Goal: Find specific page/section: Find specific page/section

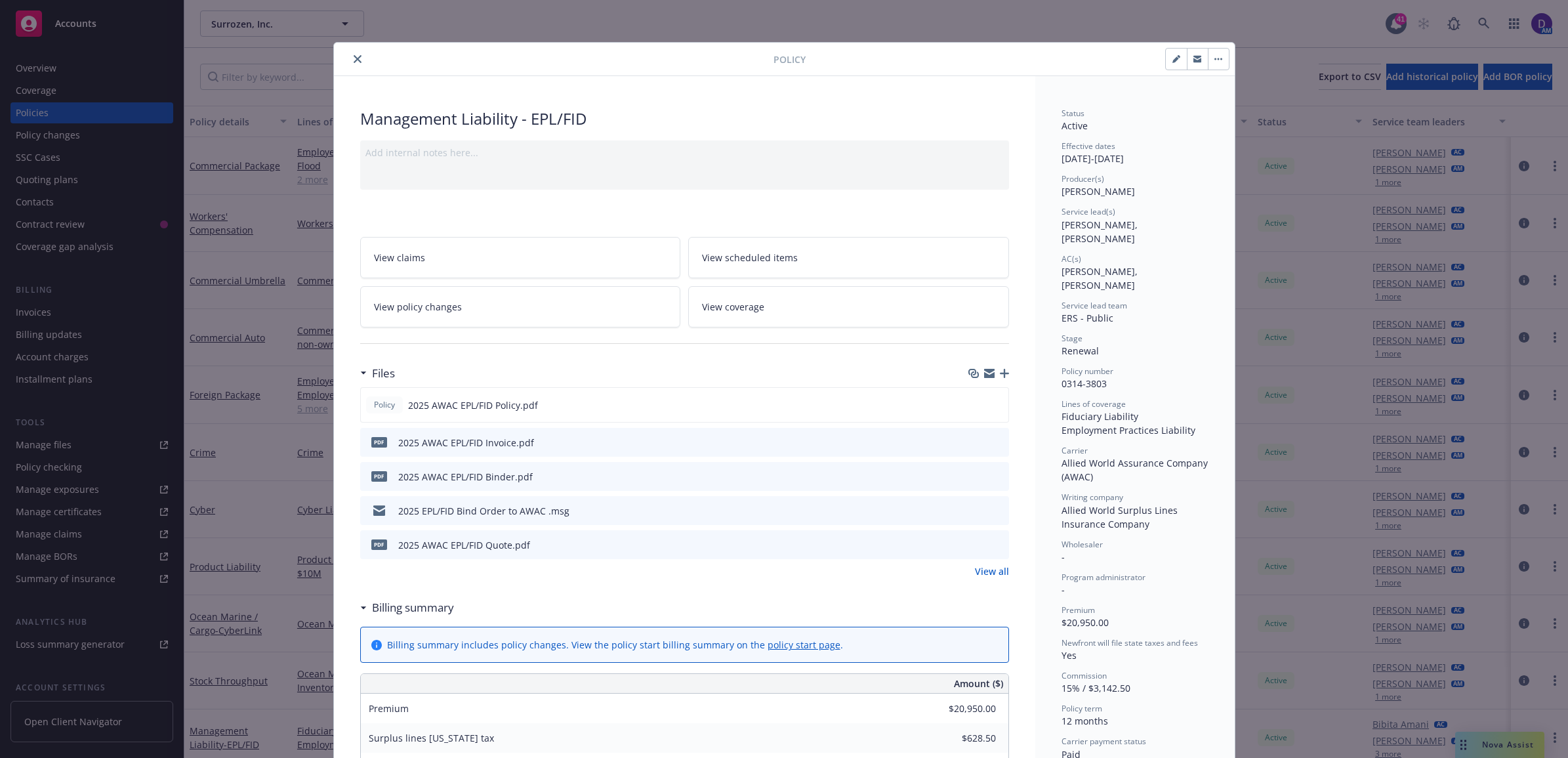
drag, startPoint x: 340, startPoint y: 56, endPoint x: 350, endPoint y: 59, distance: 10.4
click at [340, 56] on div at bounding box center [556, 59] width 434 height 16
click at [354, 63] on button "close" at bounding box center [358, 59] width 16 height 16
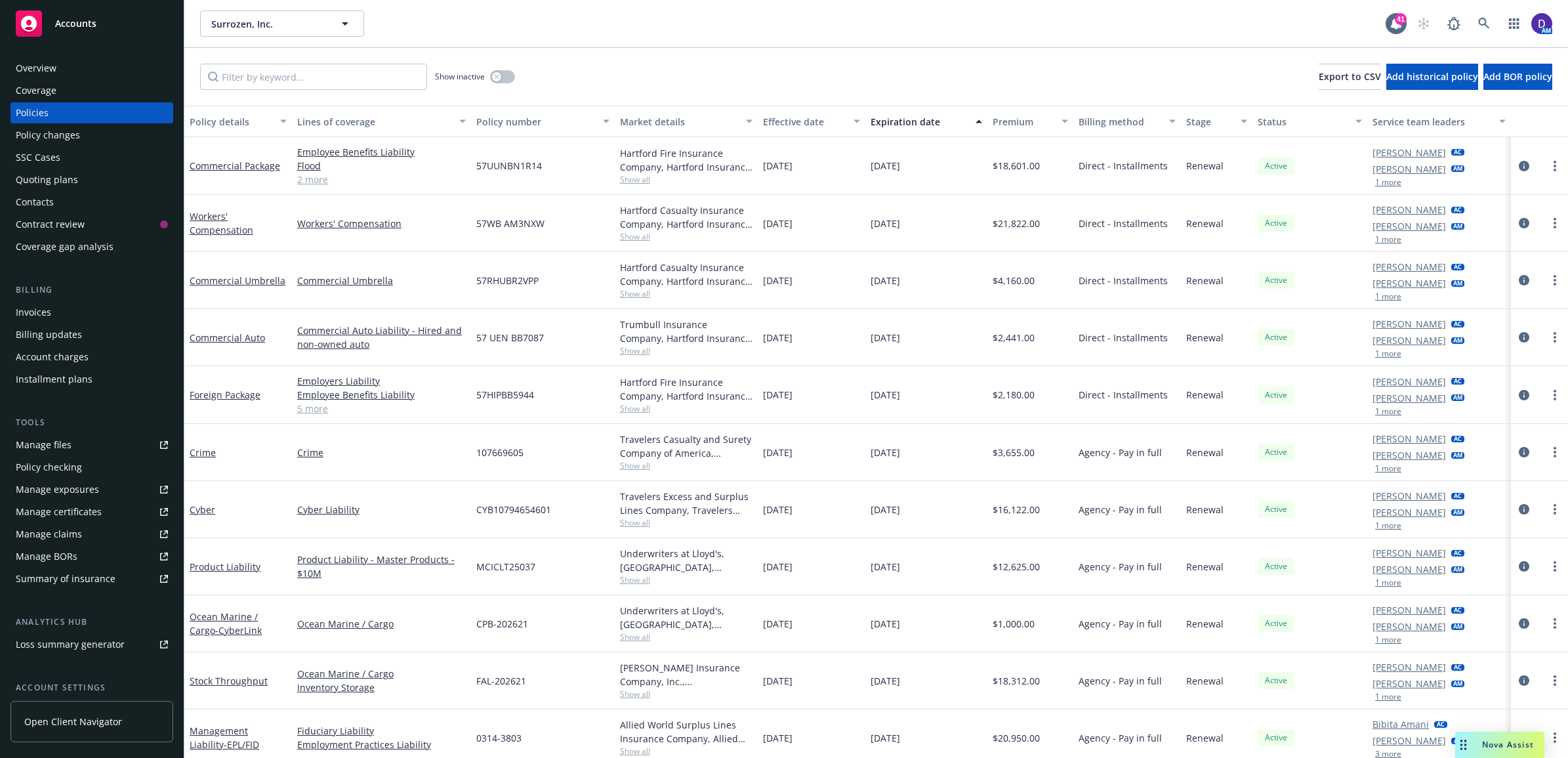
click at [343, 58] on div "Show inactive Export to CSV Add historical policy Add BOR policy" at bounding box center [877, 76] width 1384 height 58
click at [1481, 23] on icon at bounding box center [1485, 23] width 12 height 12
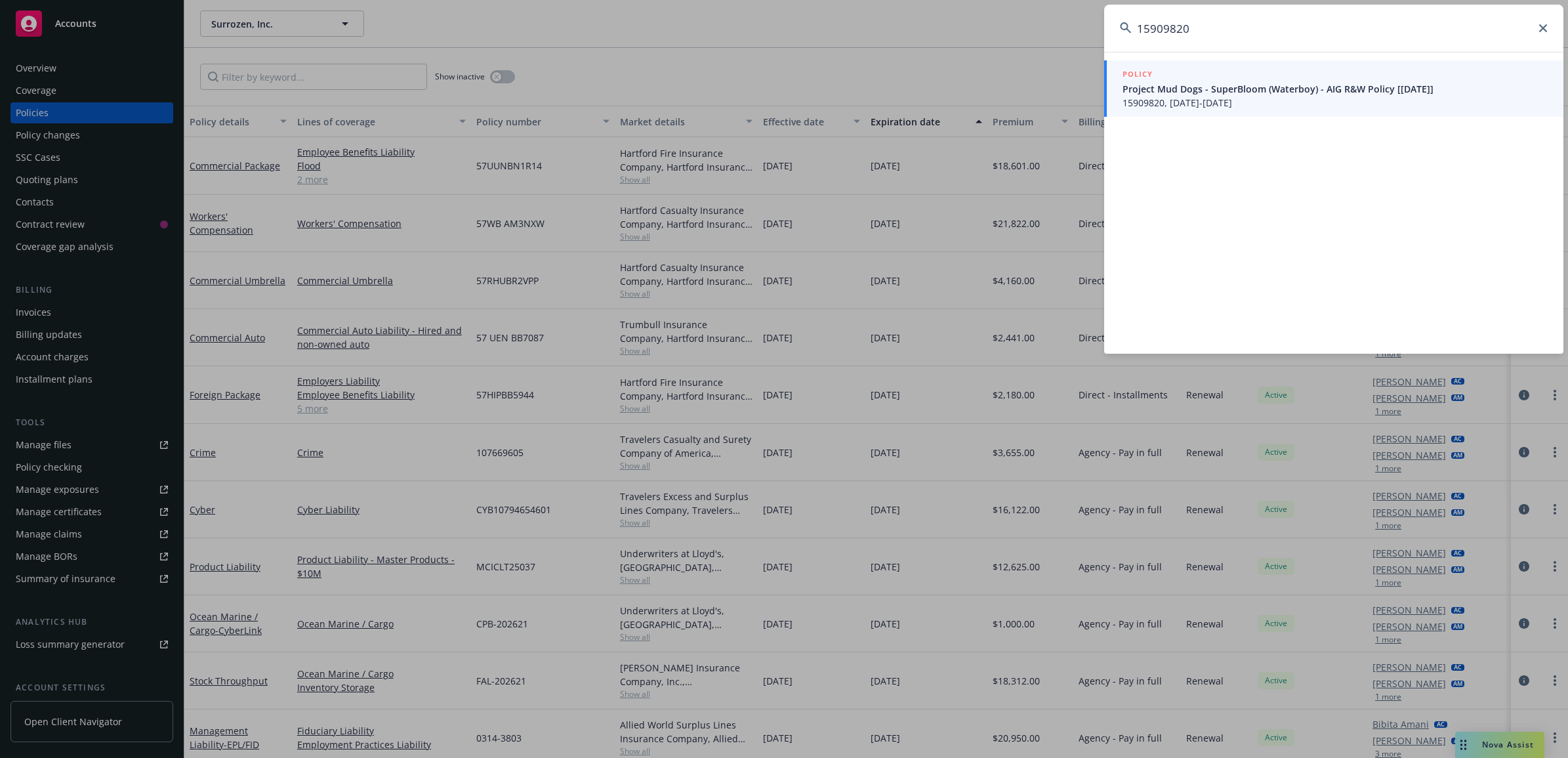
type input "15909820"
click at [1221, 99] on span "15909820, [DATE]-[DATE]" at bounding box center [1335, 103] width 425 height 14
